Goal: Task Accomplishment & Management: Use online tool/utility

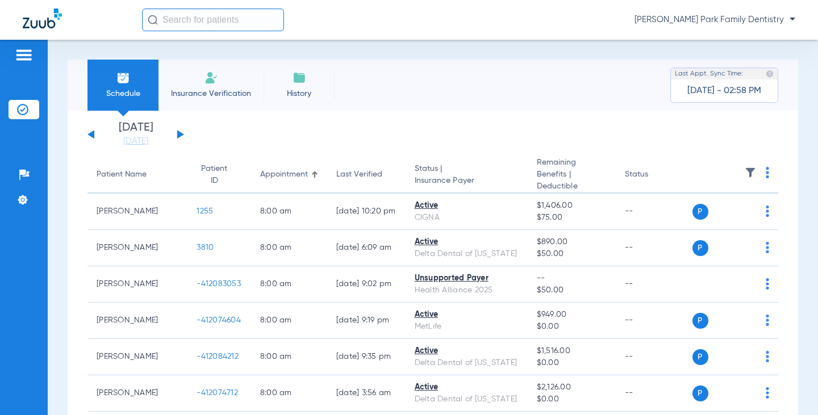
click at [134, 99] on li "Schedule" at bounding box center [122, 85] width 71 height 51
click at [180, 135] on button at bounding box center [180, 134] width 7 height 9
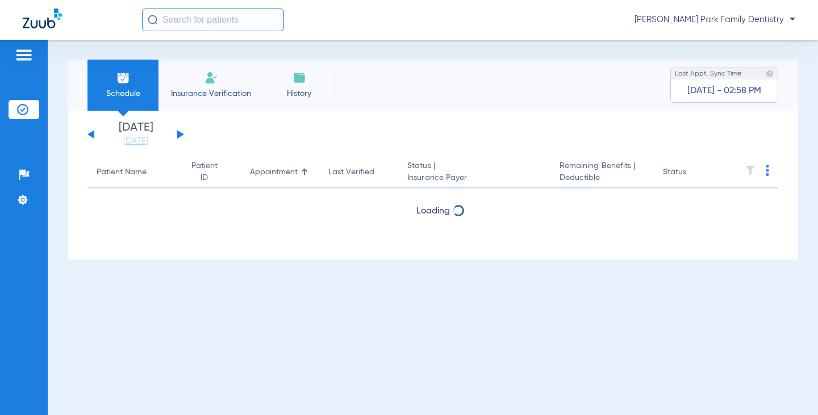
click at [180, 135] on button at bounding box center [180, 134] width 7 height 9
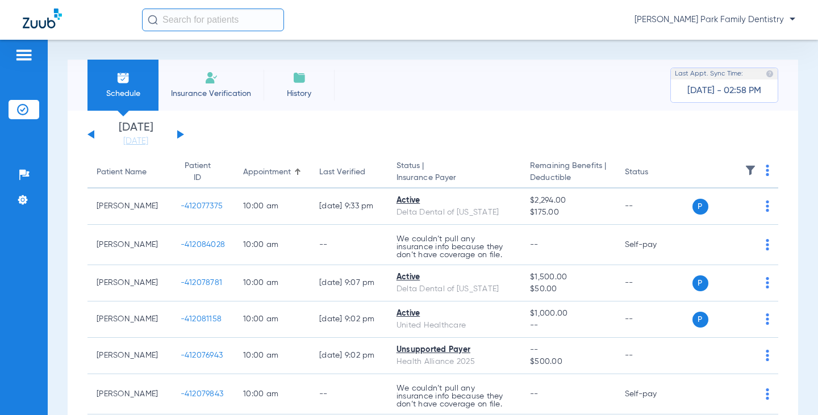
click at [745, 176] on img at bounding box center [750, 170] width 11 height 11
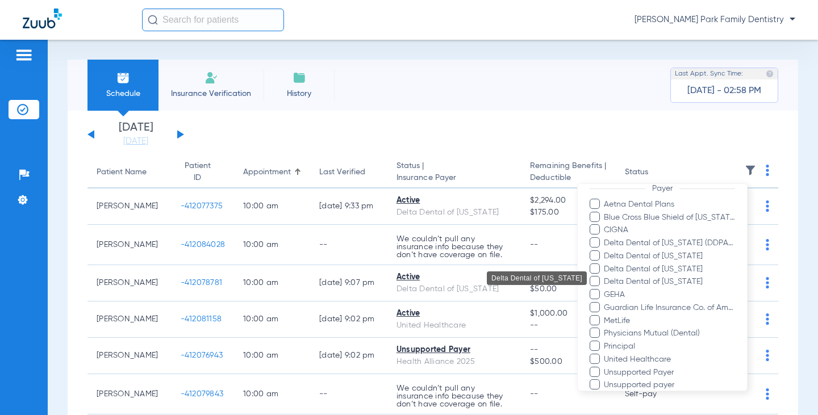
scroll to position [258, 0]
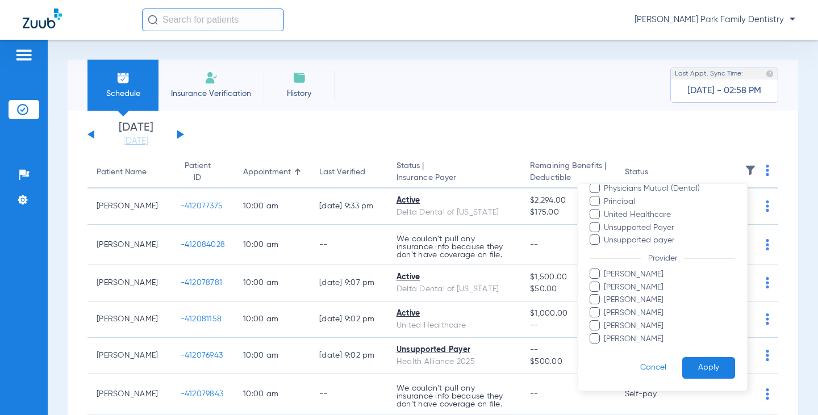
click at [632, 315] on span "[PERSON_NAME]" at bounding box center [669, 313] width 132 height 12
click at [606, 321] on input "[PERSON_NAME]" at bounding box center [606, 321] width 0 height 0
click at [682, 364] on button "Apply" at bounding box center [708, 368] width 53 height 22
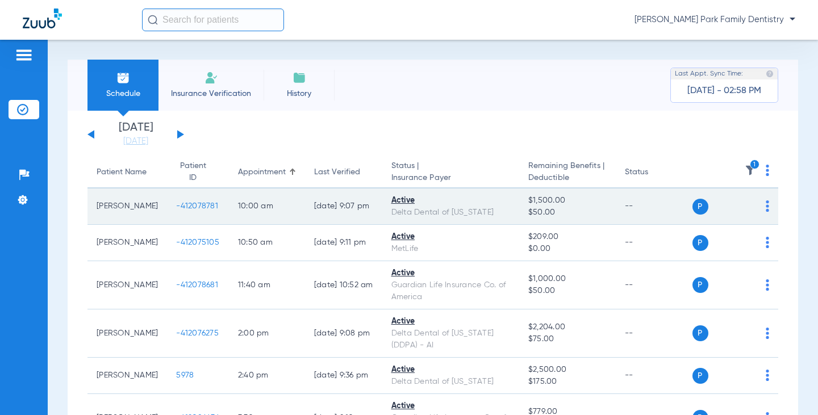
click at [185, 207] on span "-412078781" at bounding box center [197, 206] width 42 height 8
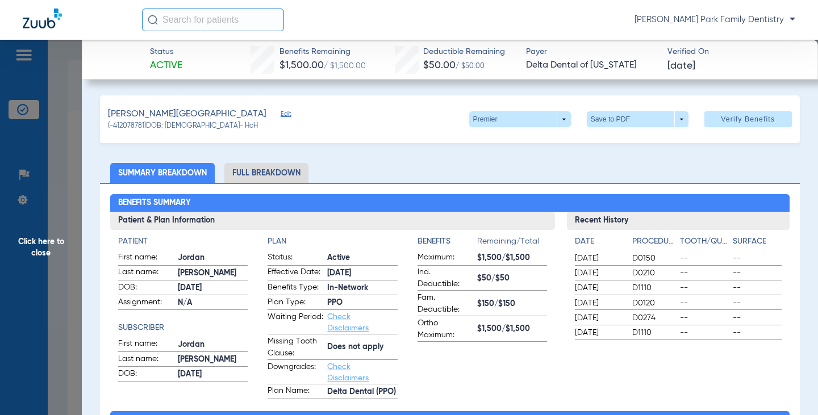
click at [23, 243] on span "Click here to close" at bounding box center [41, 247] width 82 height 415
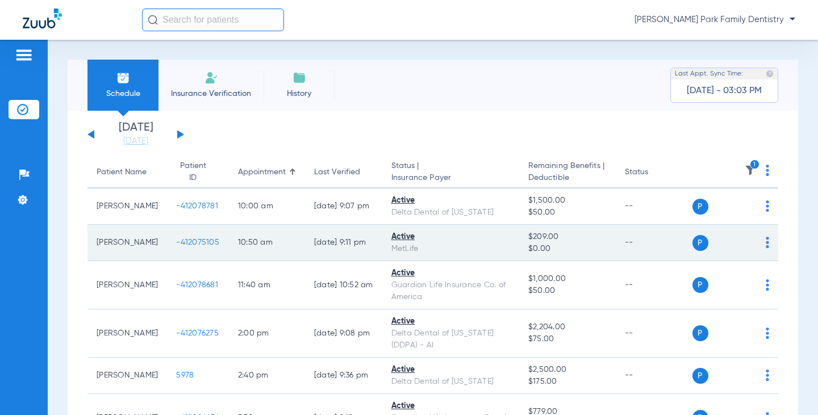
click at [177, 240] on span "-412075105" at bounding box center [197, 243] width 43 height 8
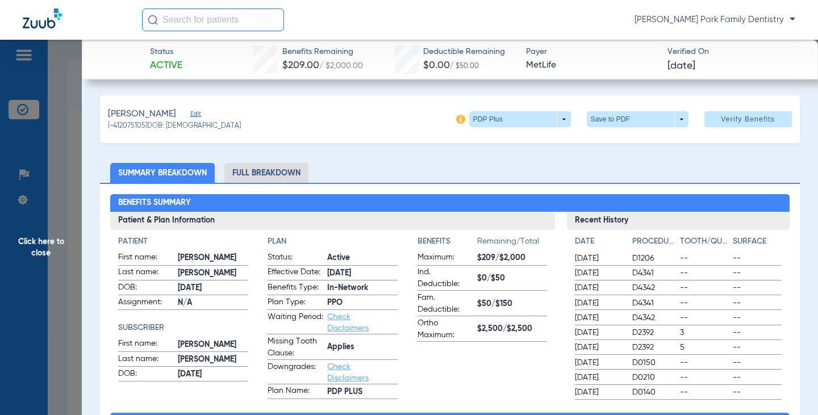
scroll to position [57, 0]
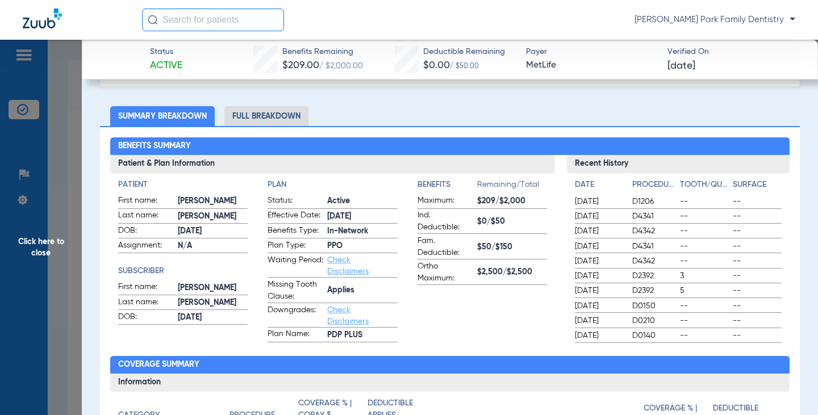
click at [40, 245] on span "Click here to close" at bounding box center [41, 247] width 82 height 415
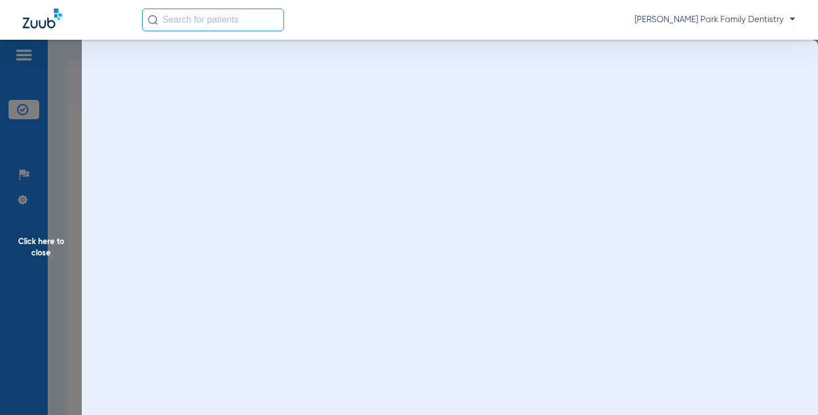
scroll to position [0, 0]
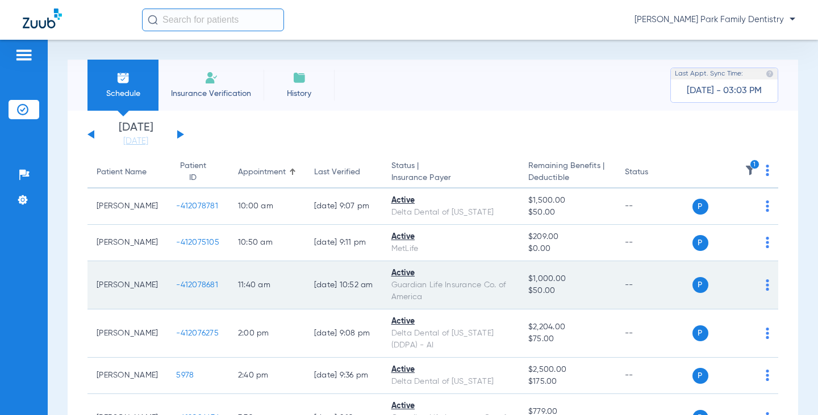
click at [182, 287] on span "-412078681" at bounding box center [197, 285] width 42 height 8
